Goal: Information Seeking & Learning: Learn about a topic

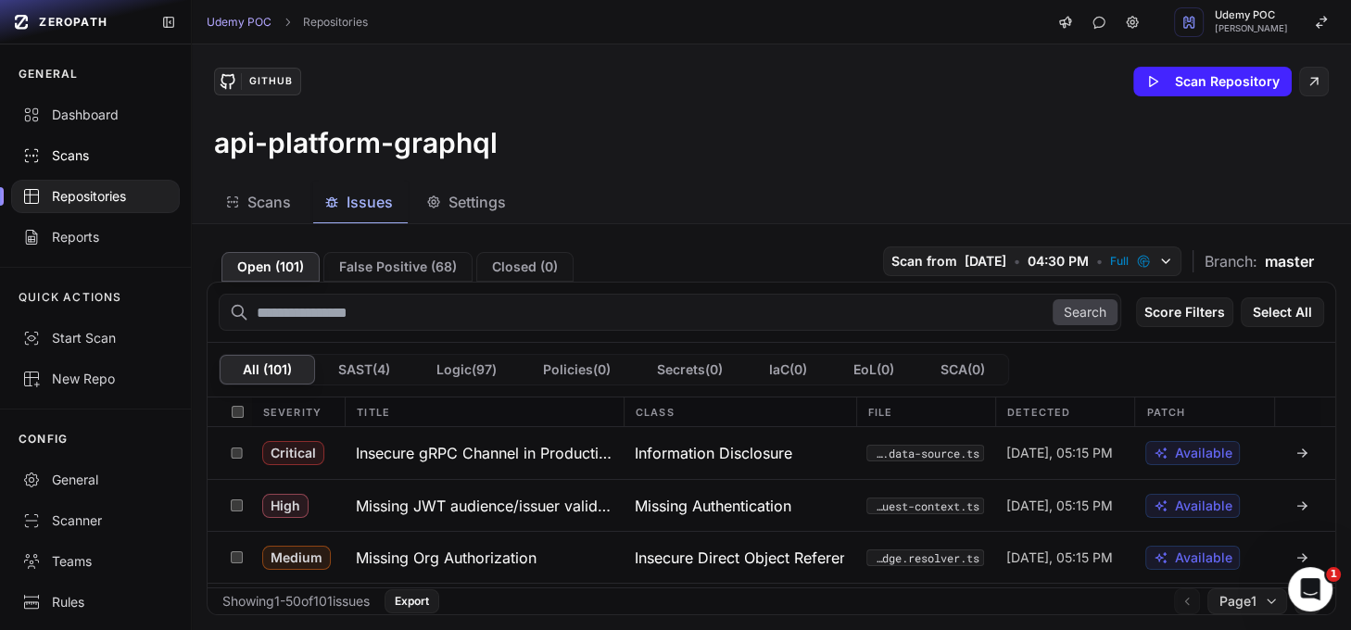
click at [76, 150] on div "Scans" at bounding box center [95, 155] width 146 height 19
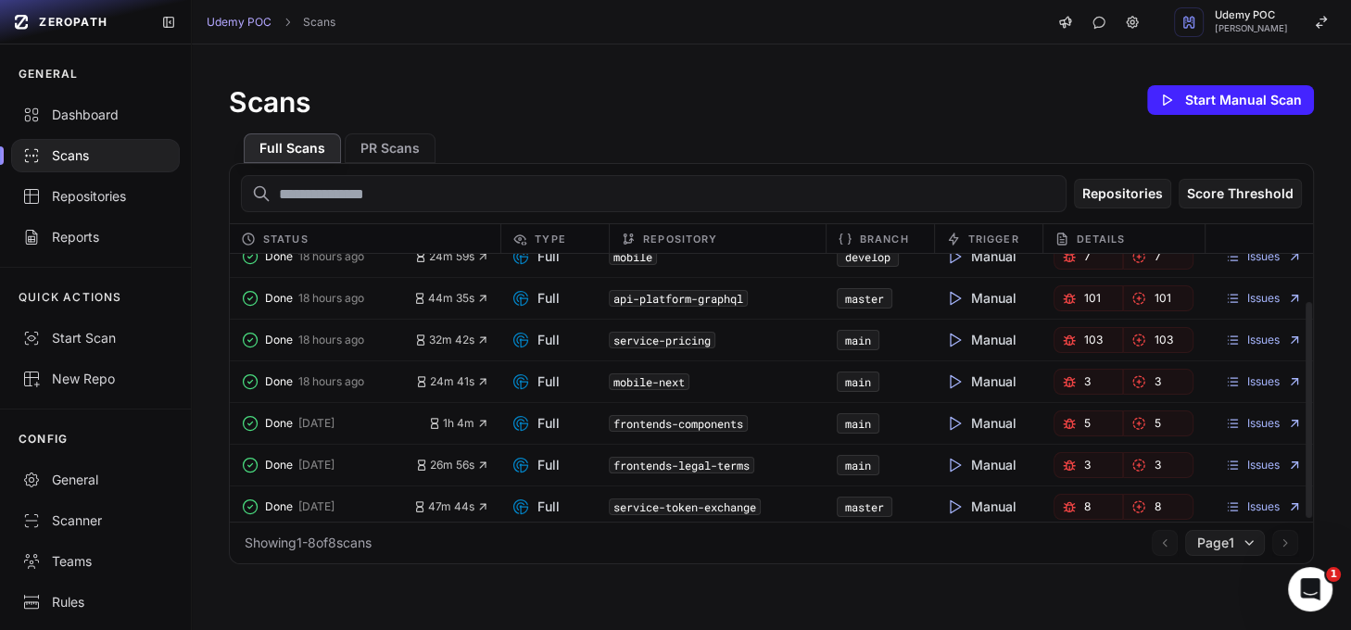
scroll to position [61, 0]
click at [1084, 502] on span "8" at bounding box center [1087, 505] width 6 height 15
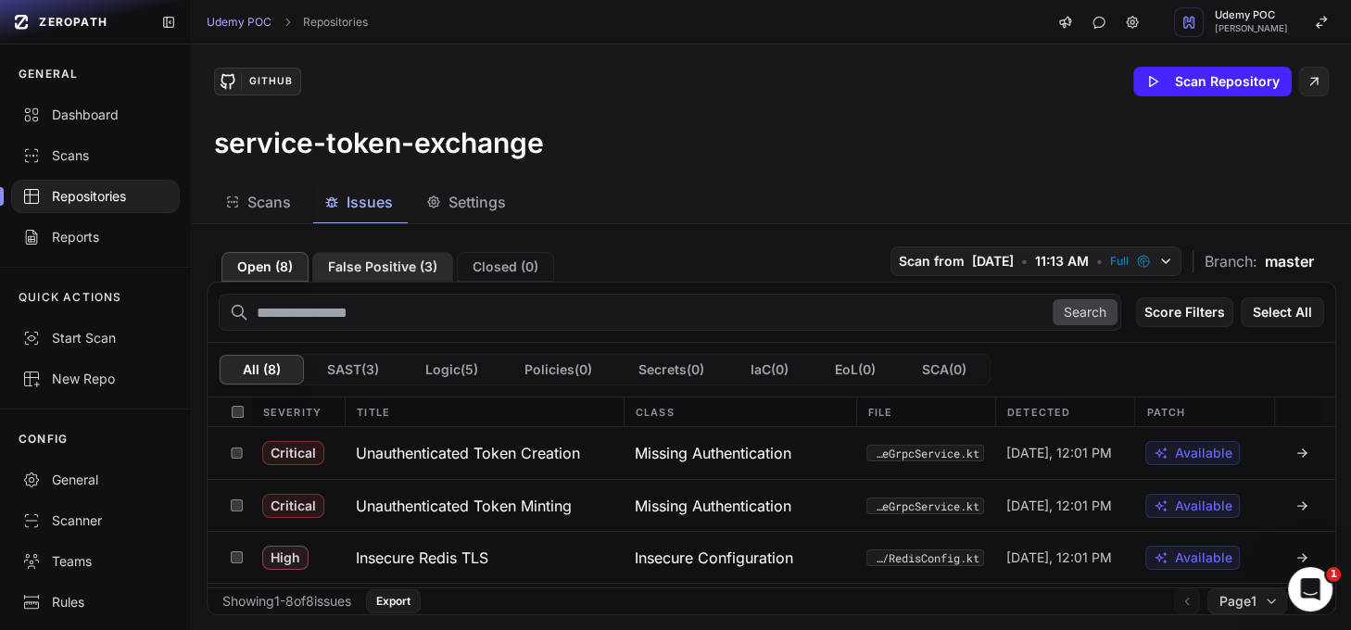
click at [418, 269] on button "False Positive ( 3 )" at bounding box center [382, 267] width 141 height 30
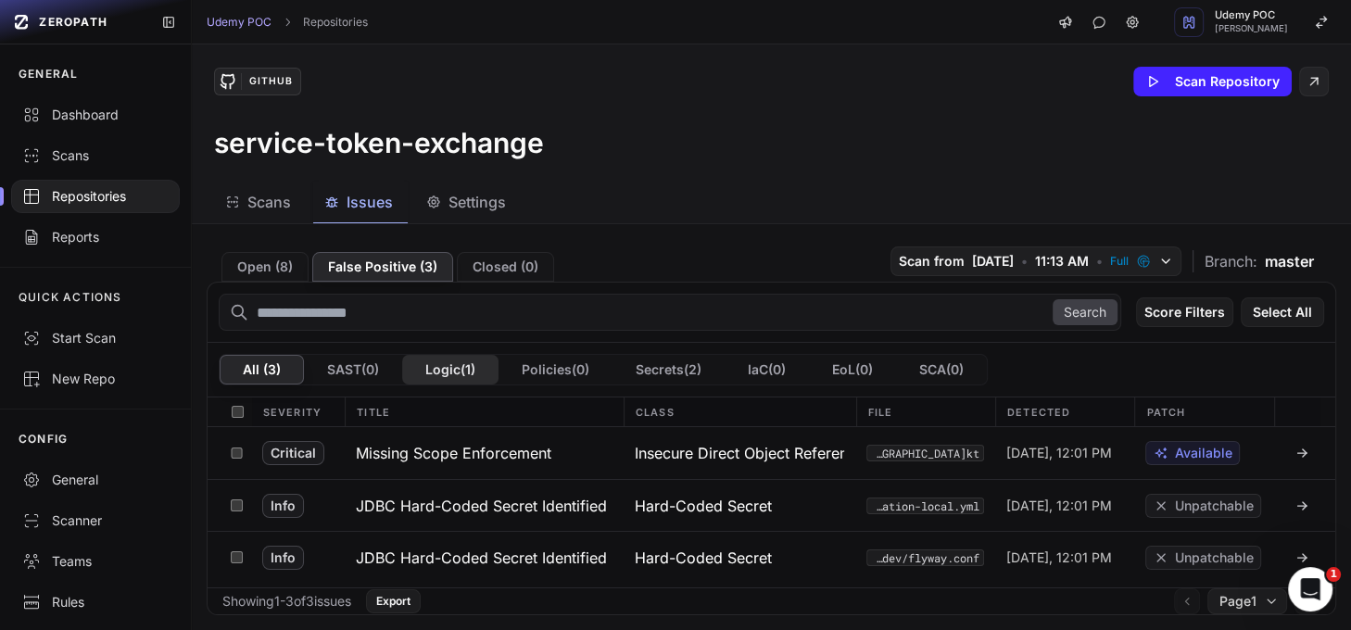
click at [462, 373] on button "Logic ( 1 )" at bounding box center [450, 370] width 96 height 30
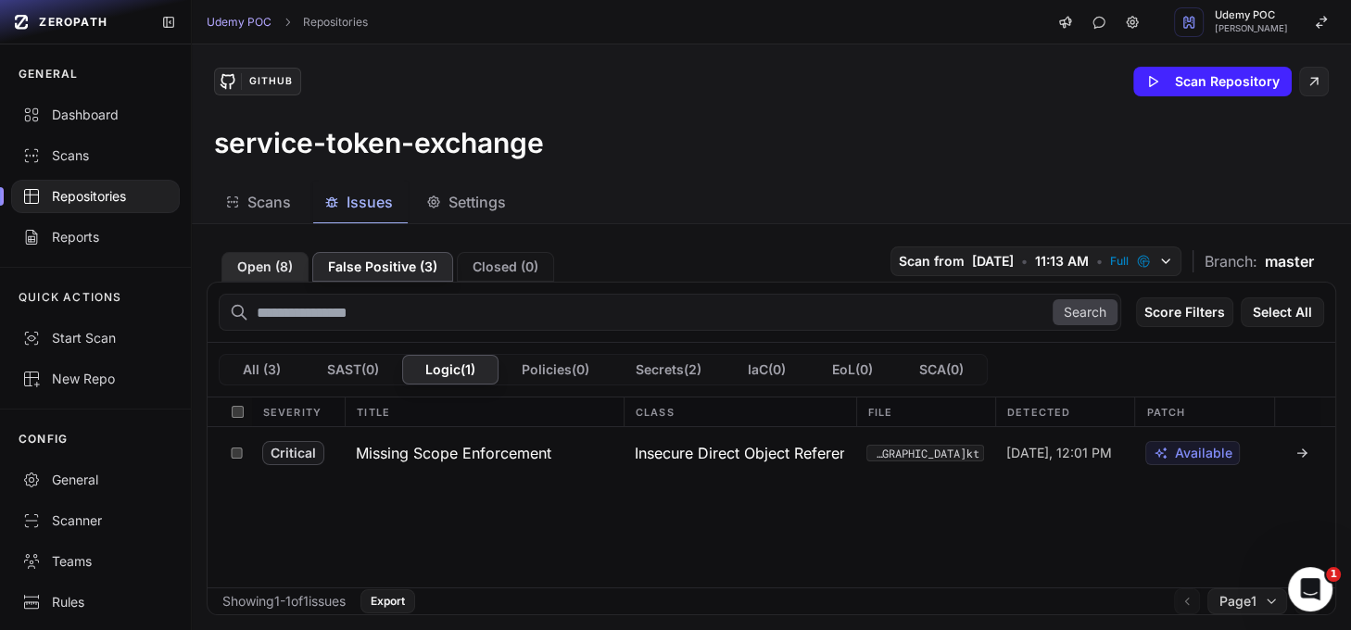
click at [273, 270] on button "Open ( 8 )" at bounding box center [264, 267] width 87 height 30
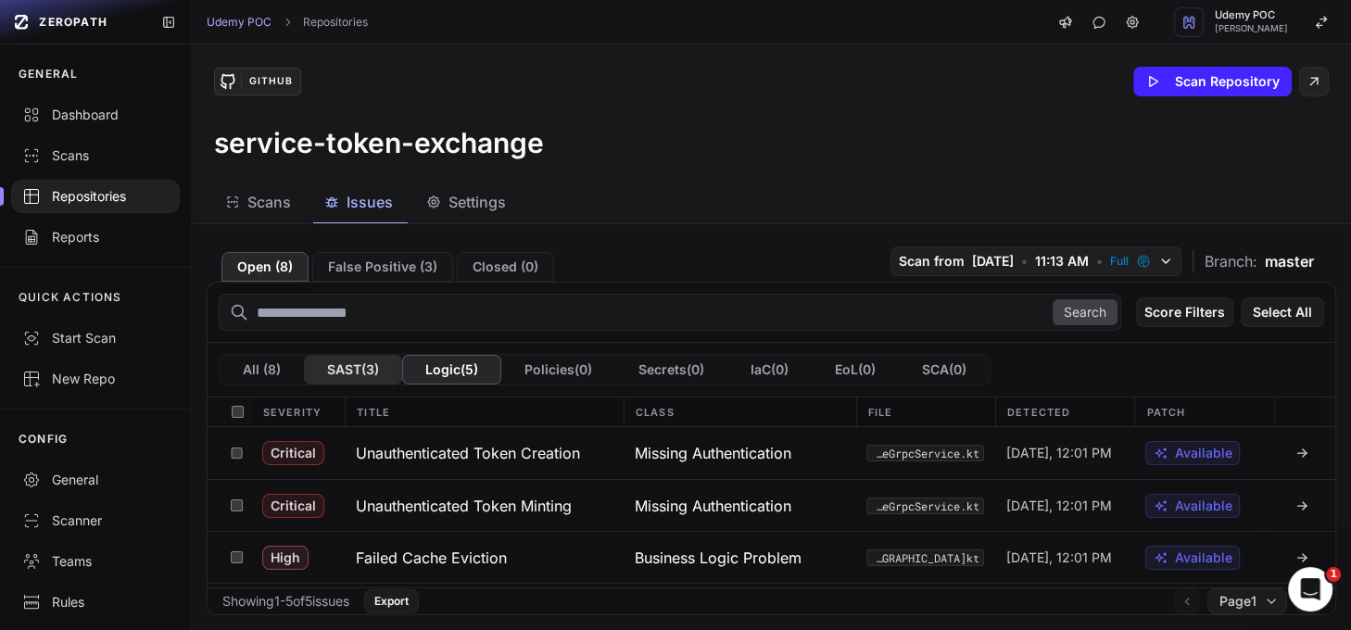
click at [383, 369] on button "SAST ( 3 )" at bounding box center [353, 370] width 98 height 30
click at [475, 369] on button "Logic ( 5 )" at bounding box center [451, 370] width 99 height 30
click at [95, 115] on div "Dashboard" at bounding box center [95, 115] width 146 height 19
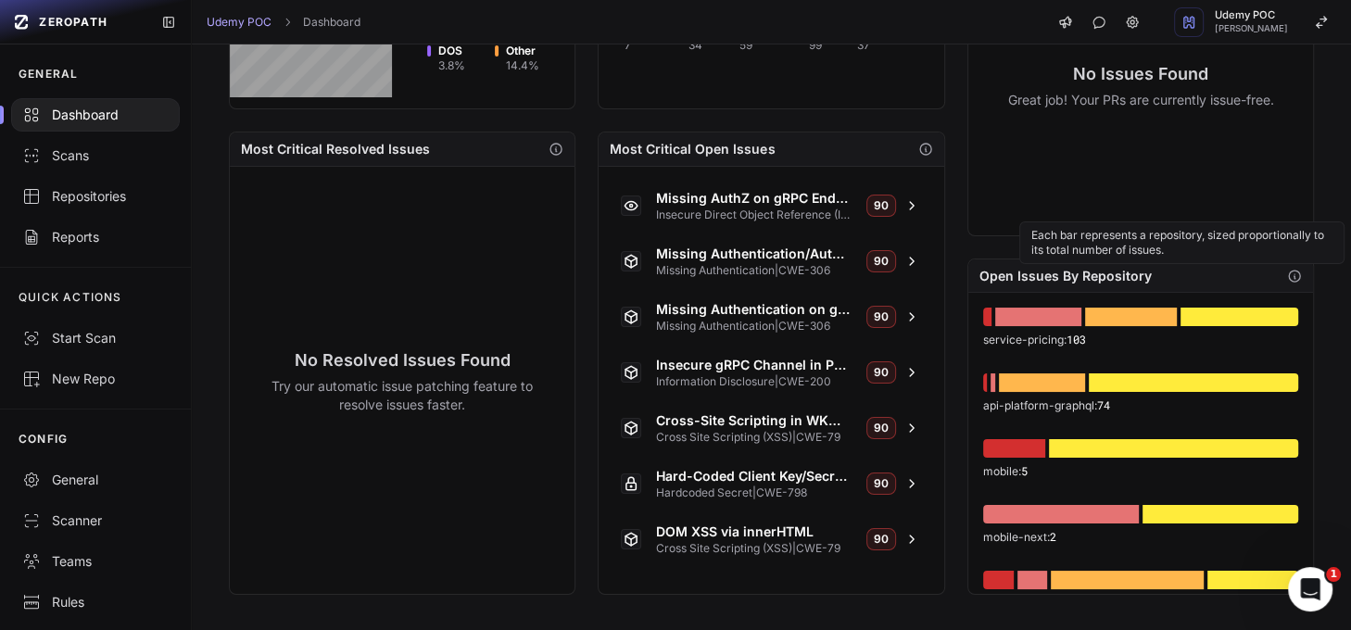
click at [1287, 272] on icon "button" at bounding box center [1294, 276] width 15 height 15
click at [1287, 274] on icon "button" at bounding box center [1294, 276] width 15 height 15
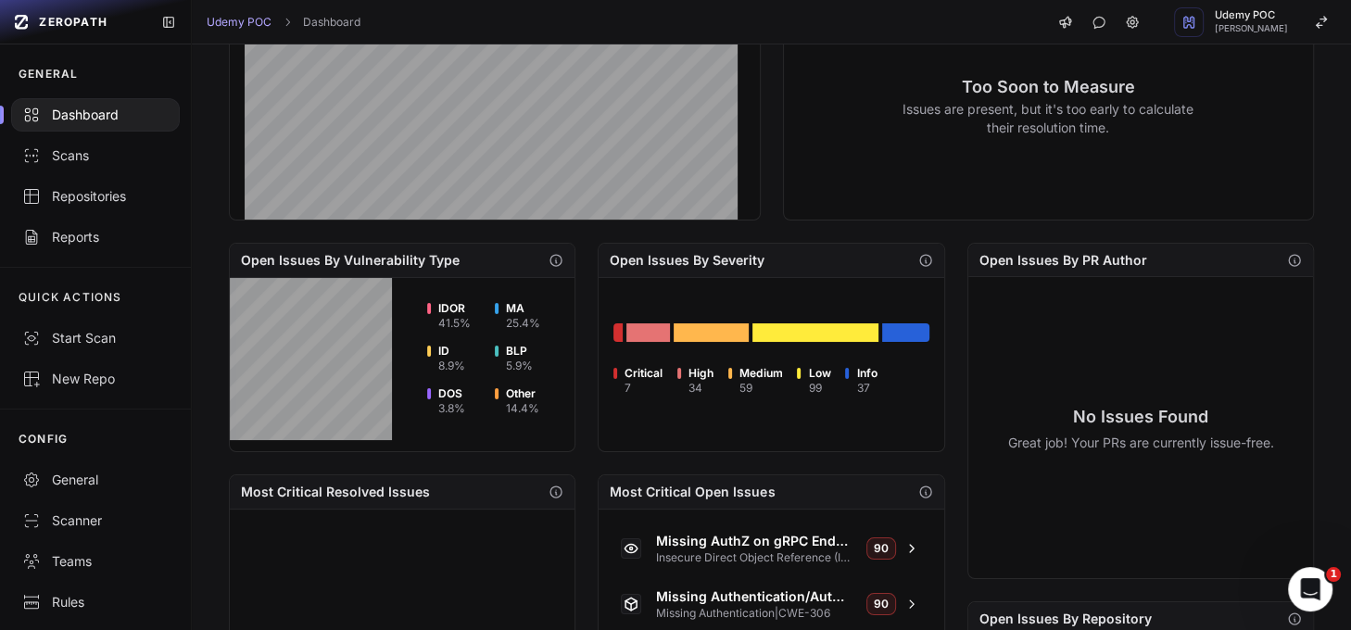
scroll to position [377, 0]
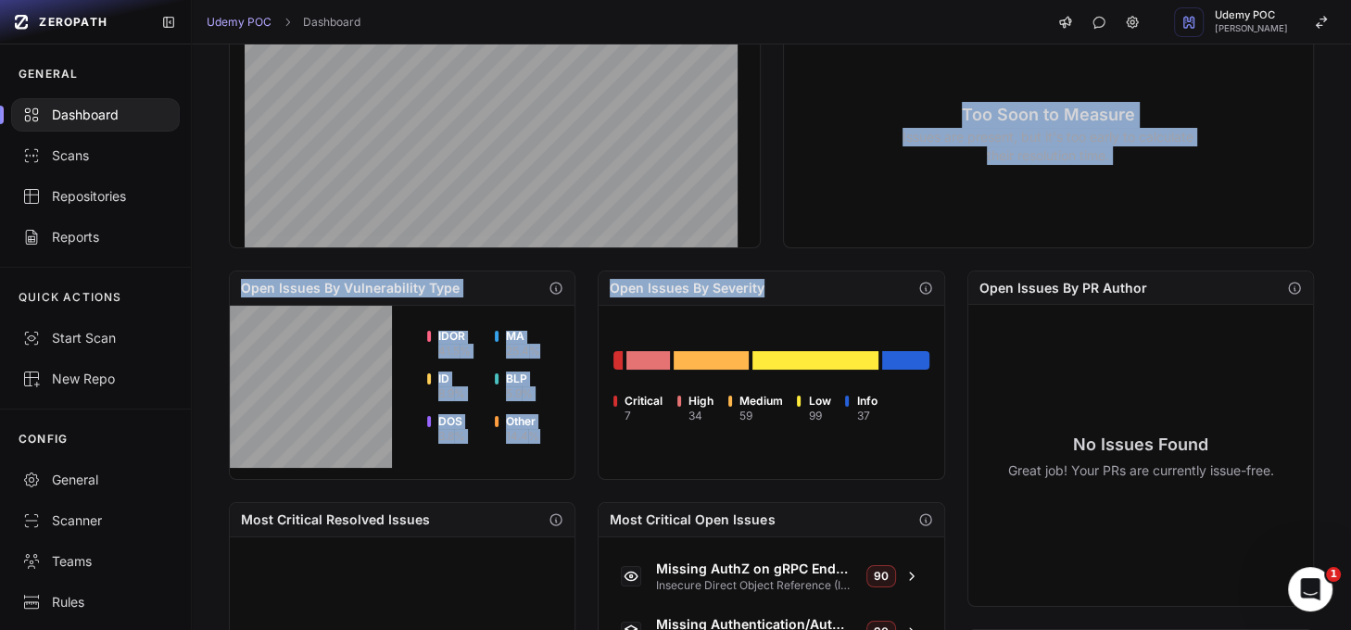
drag, startPoint x: 846, startPoint y: 286, endPoint x: 753, endPoint y: 253, distance: 98.5
click at [753, 253] on div "Estimated Exposure Window 2 Scores Mean Time To Resolve Too Soon to Measure Iss…" at bounding box center [771, 467] width 1085 height 995
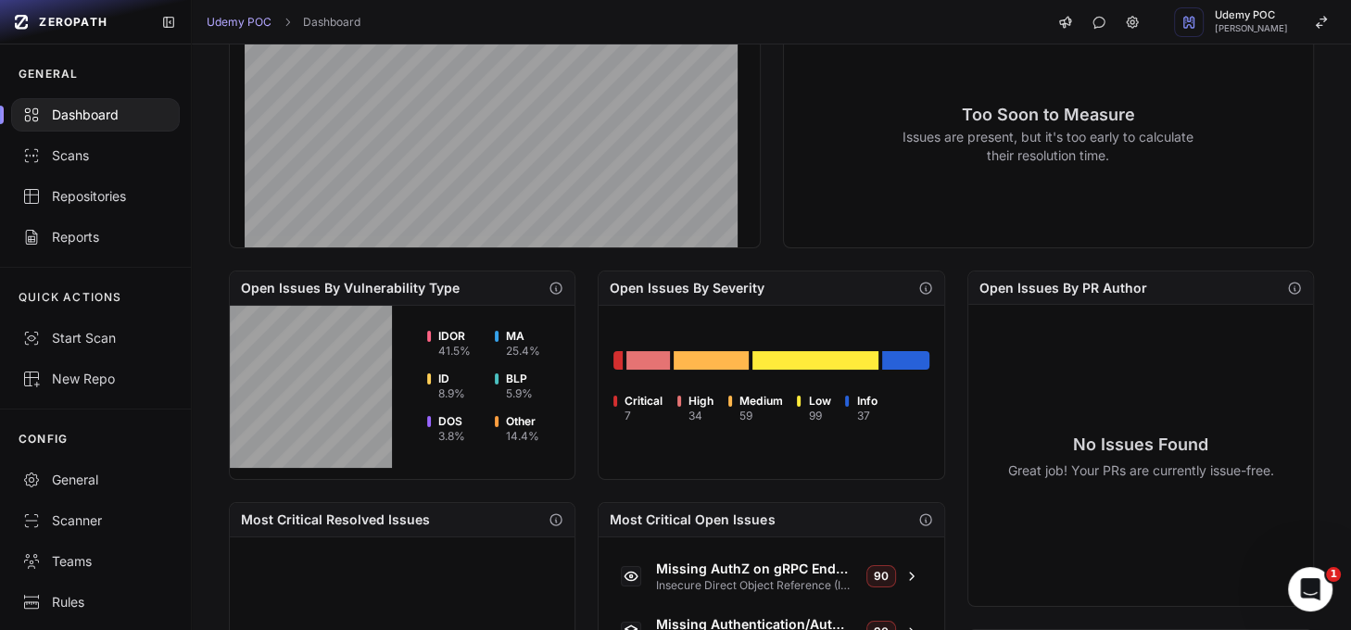
click at [841, 287] on div "Open Issues By Severity" at bounding box center [771, 289] width 345 height 34
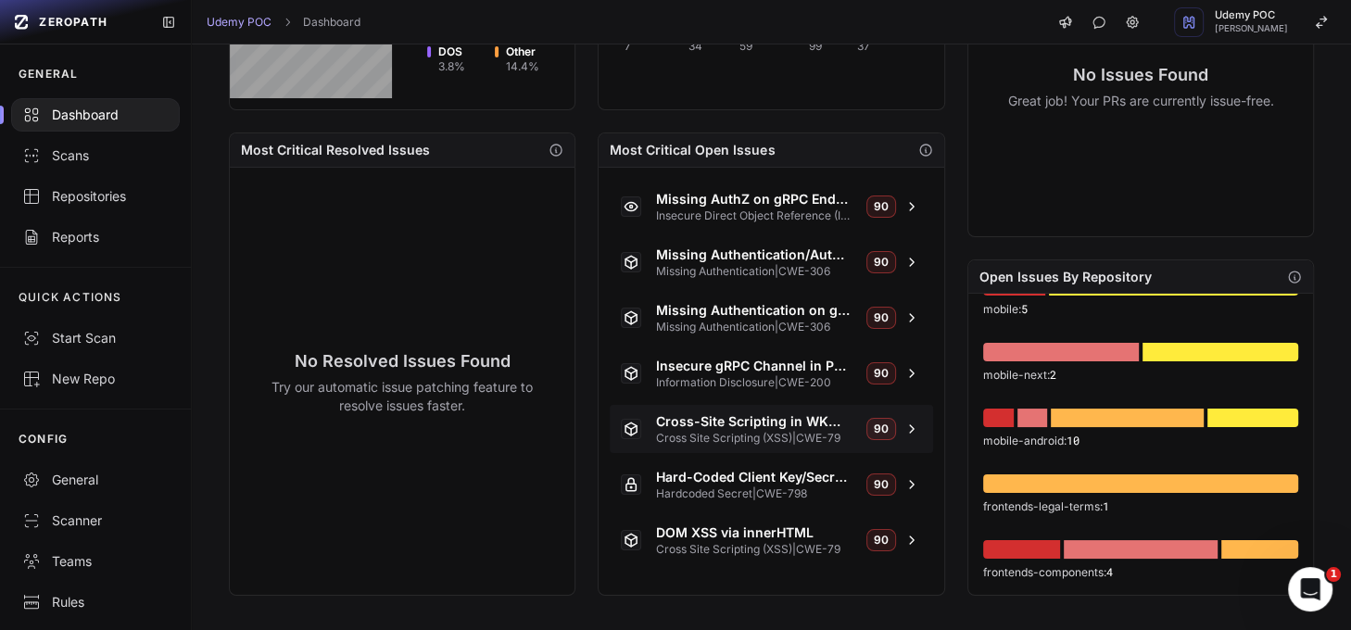
scroll to position [748, 0]
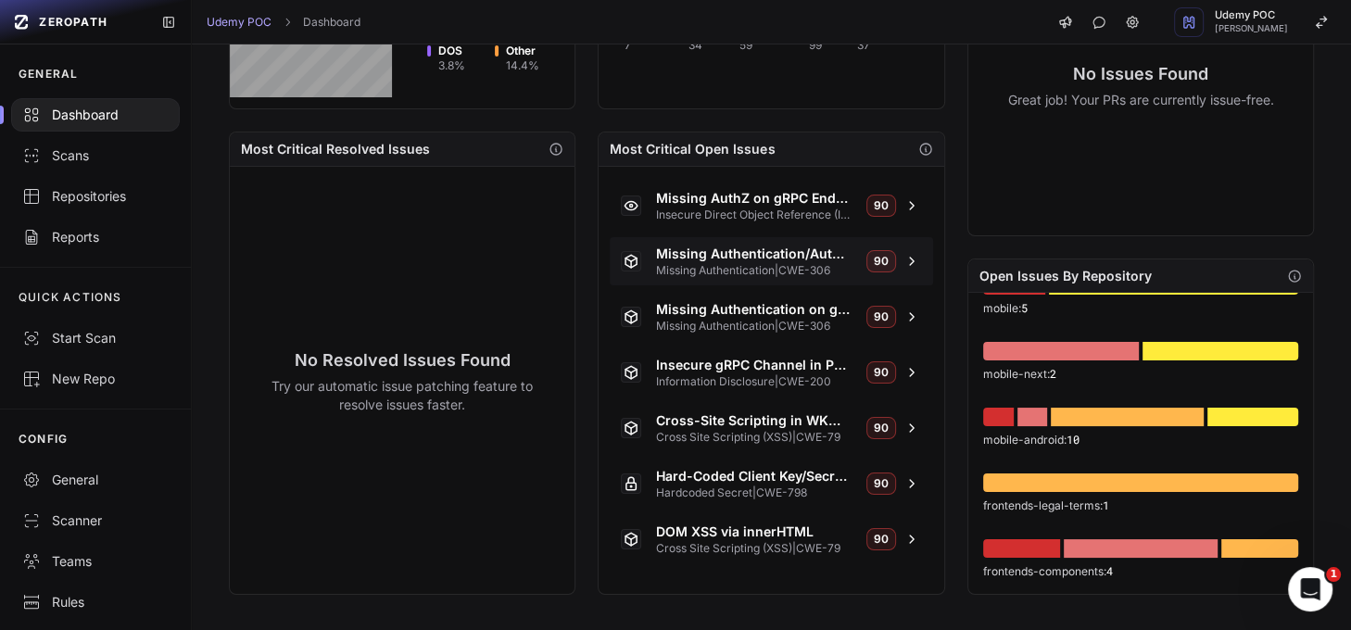
click at [700, 259] on span "Missing Authentication/Authorization" at bounding box center [754, 254] width 196 height 19
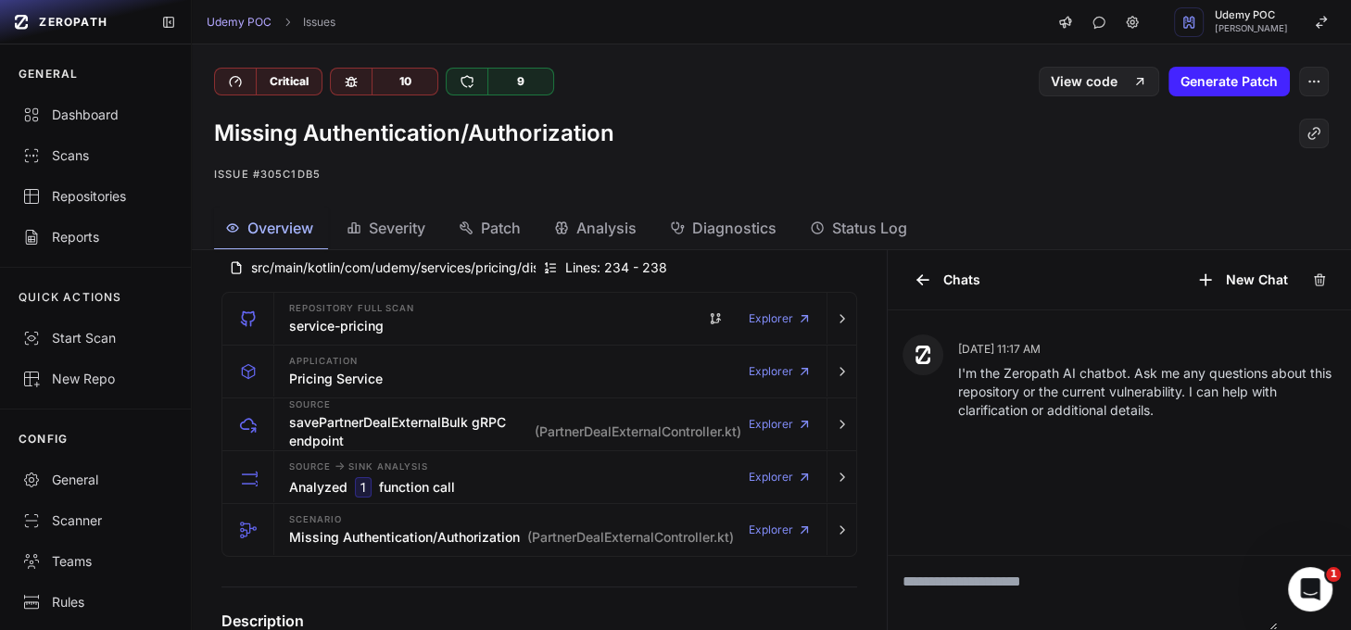
scroll to position [138, 0]
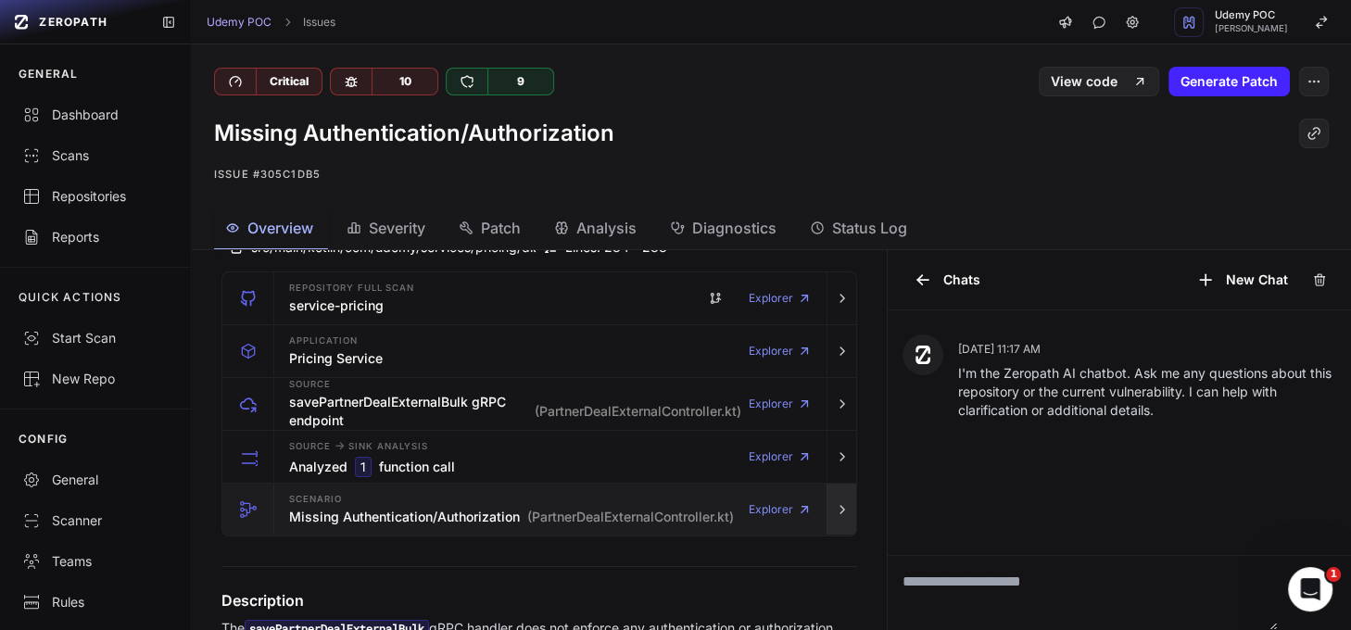
click at [835, 505] on icon "button" at bounding box center [842, 509] width 15 height 15
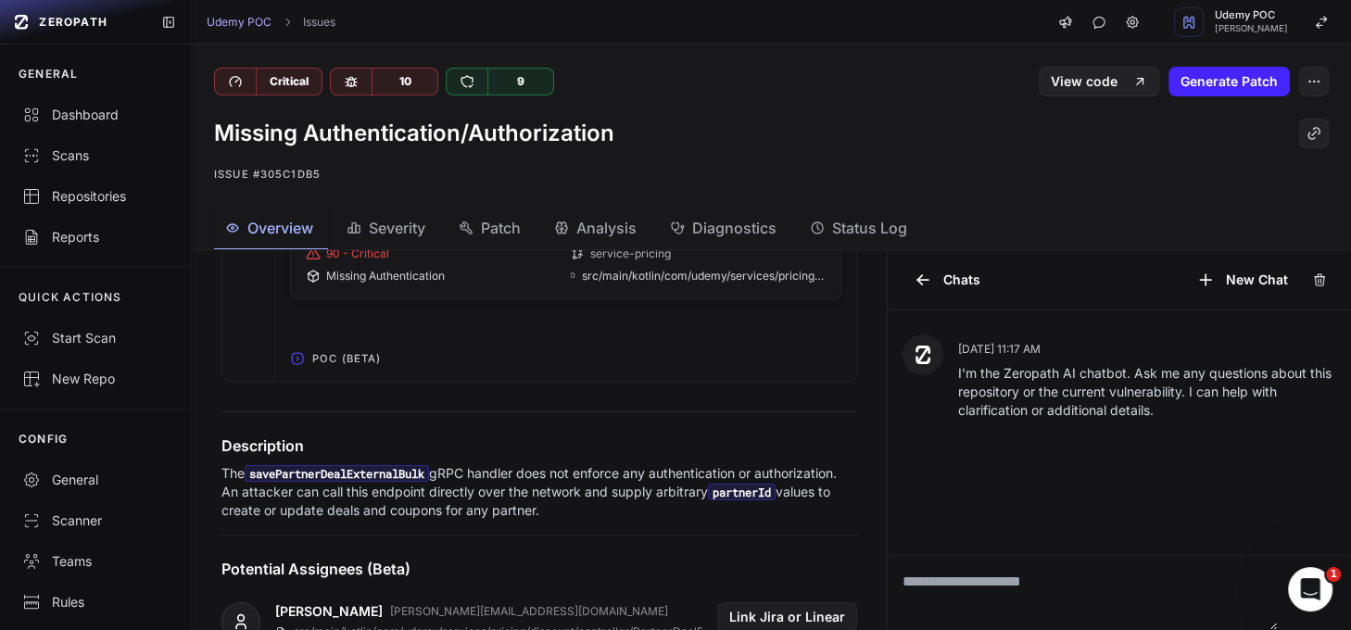
scroll to position [1063, 0]
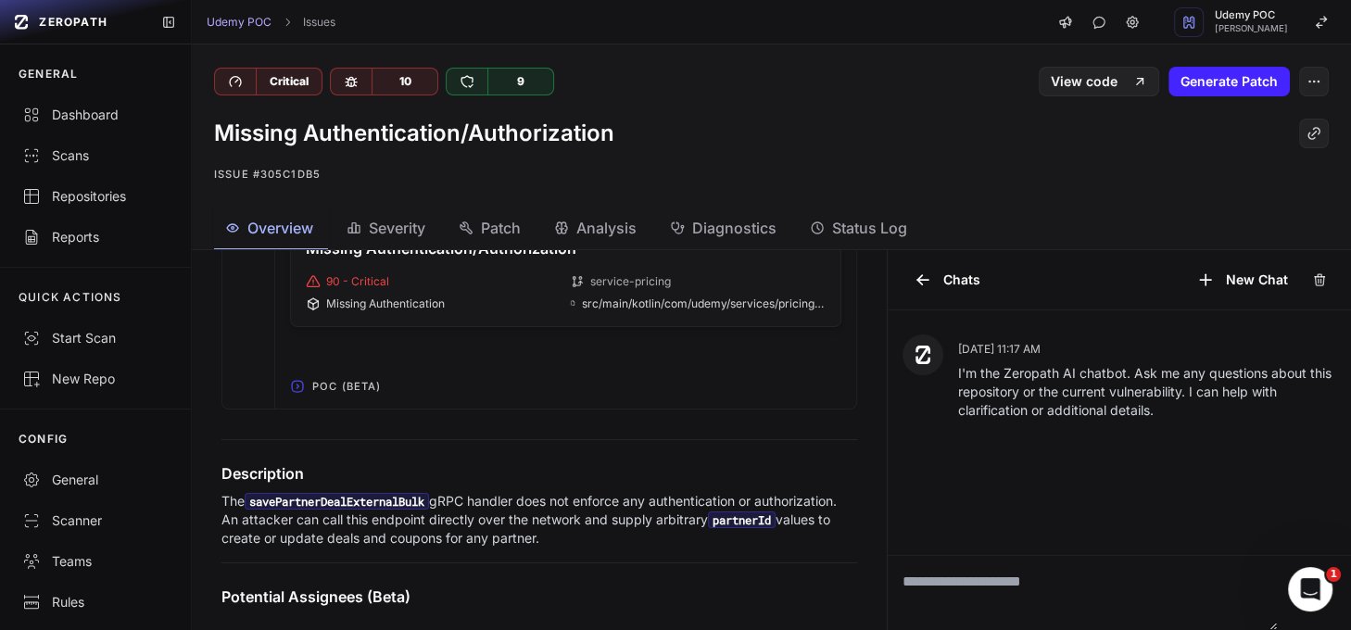
click at [297, 388] on icon "button" at bounding box center [298, 387] width 2 height 4
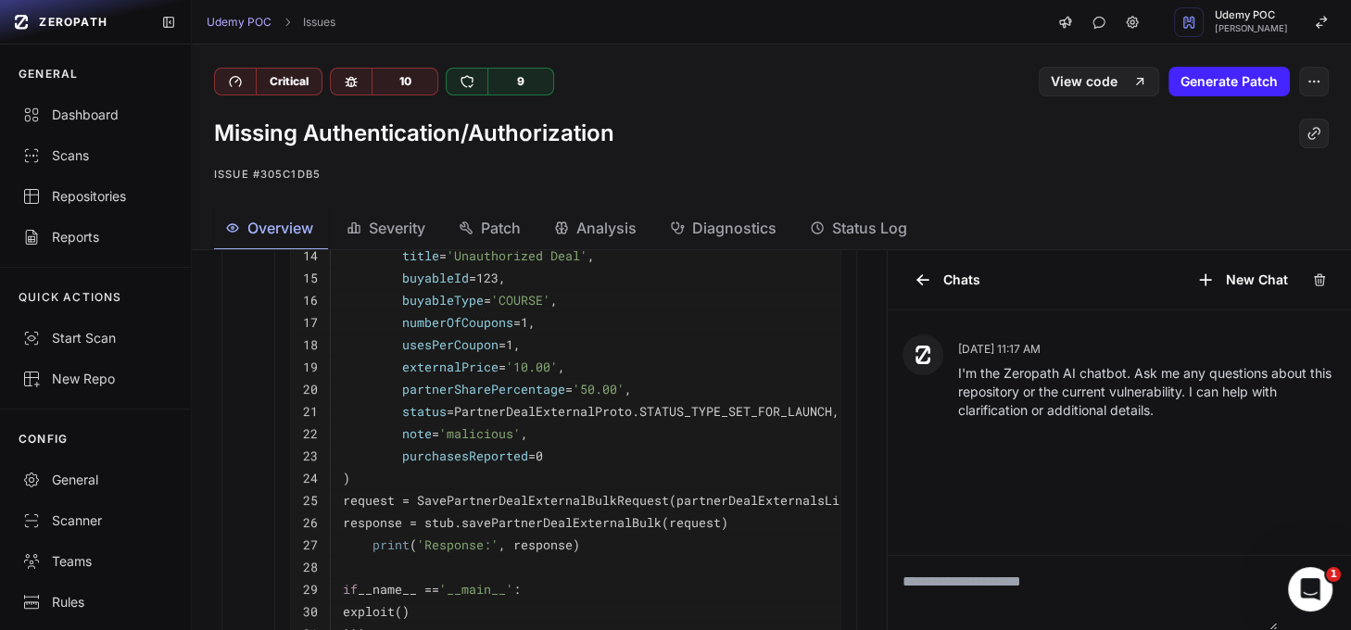
scroll to position [1509, 0]
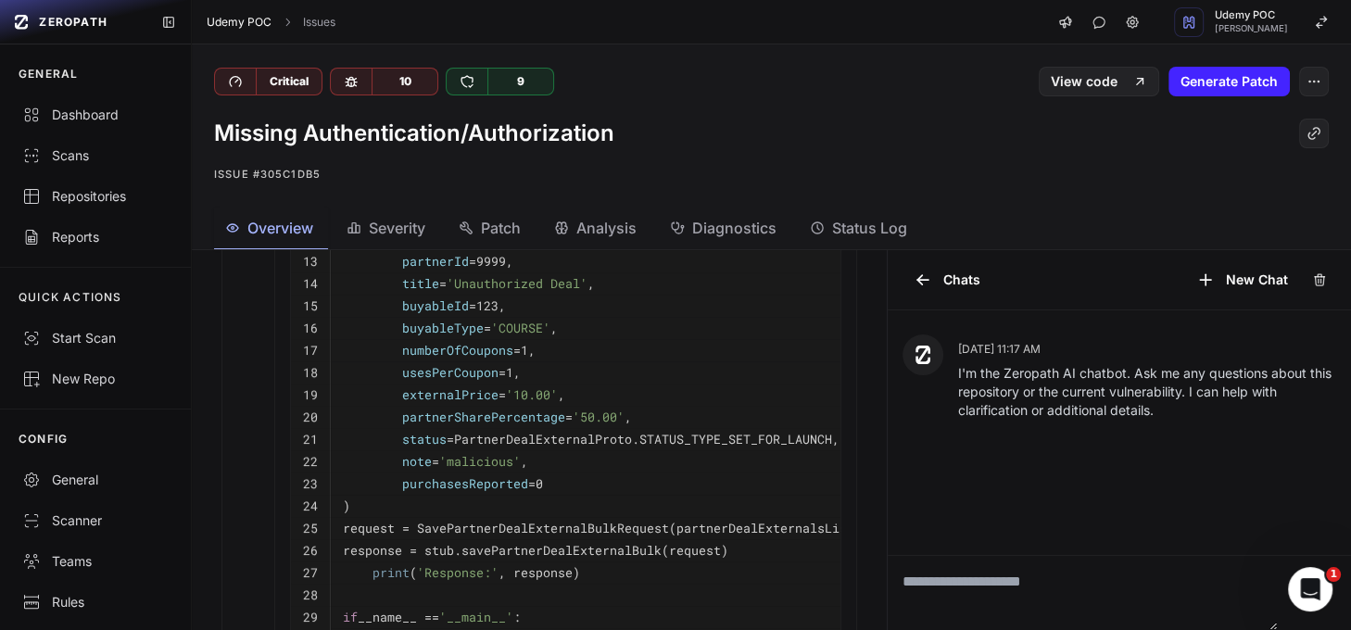
click at [254, 22] on link "Udemy POC" at bounding box center [239, 22] width 65 height 15
click at [82, 113] on div "Dashboard" at bounding box center [95, 115] width 146 height 19
